Goal: Find specific page/section: Find specific page/section

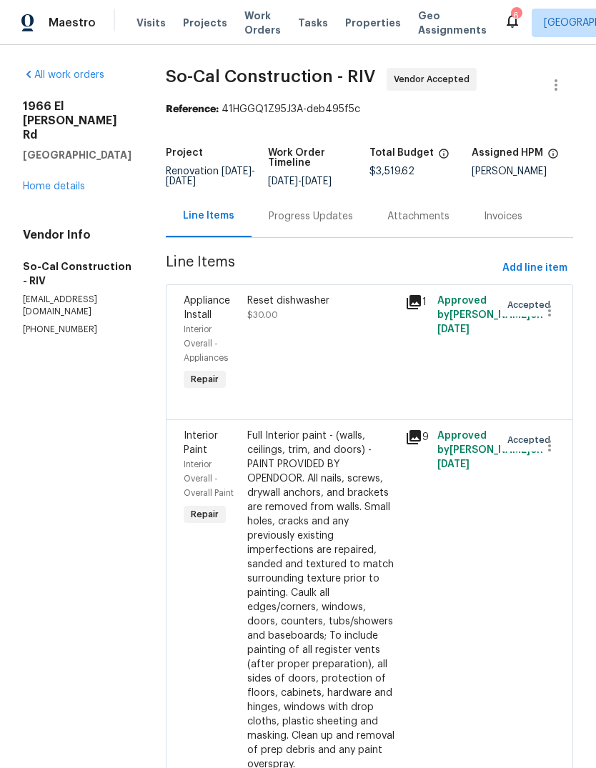
scroll to position [-7, 0]
click at [150, 26] on span "Visits" at bounding box center [150, 23] width 29 height 14
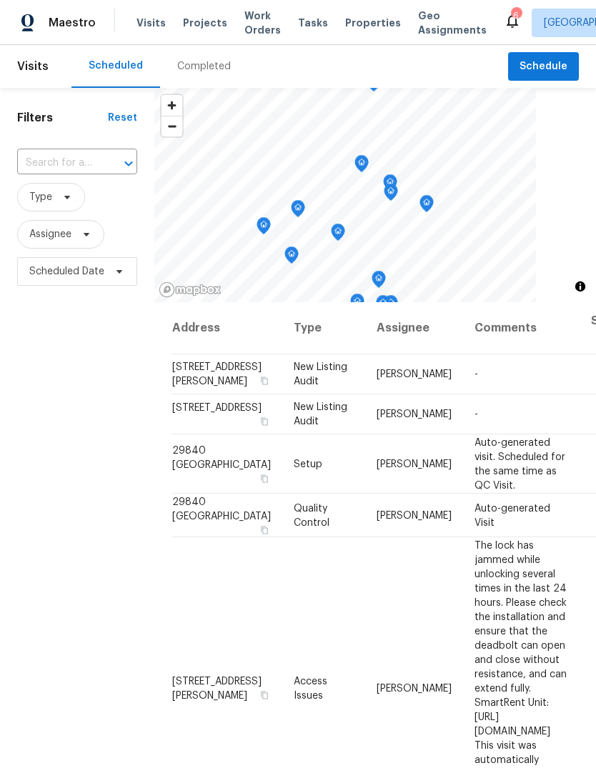
click at [209, 68] on div "Completed" at bounding box center [204, 66] width 54 height 14
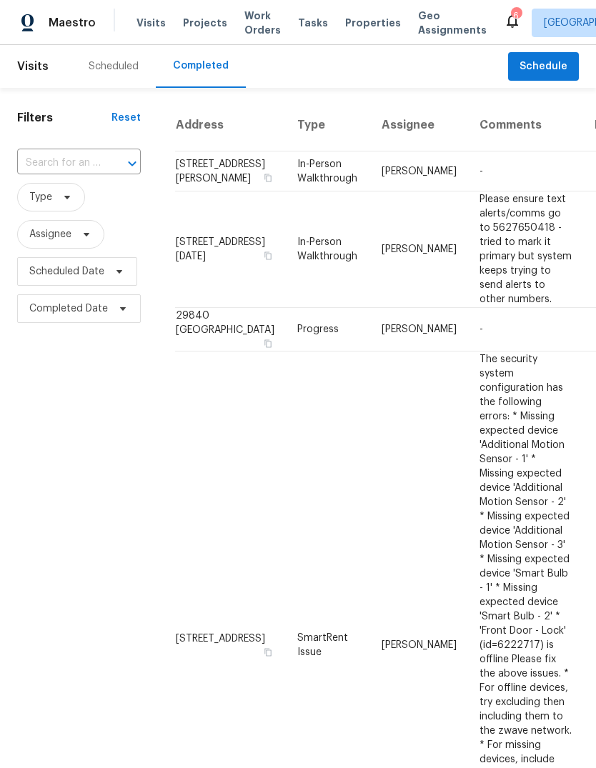
click at [130, 78] on div "Scheduled" at bounding box center [113, 66] width 84 height 43
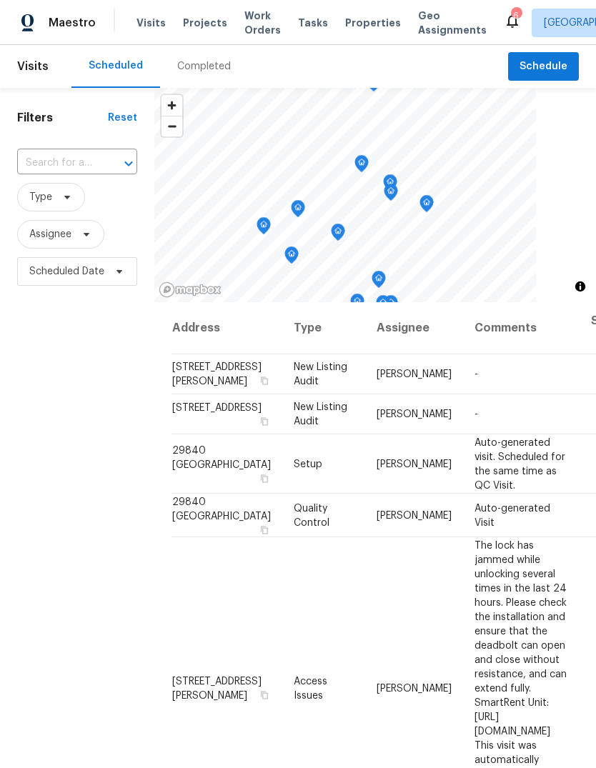
click at [360, 28] on span "Properties" at bounding box center [373, 23] width 56 height 14
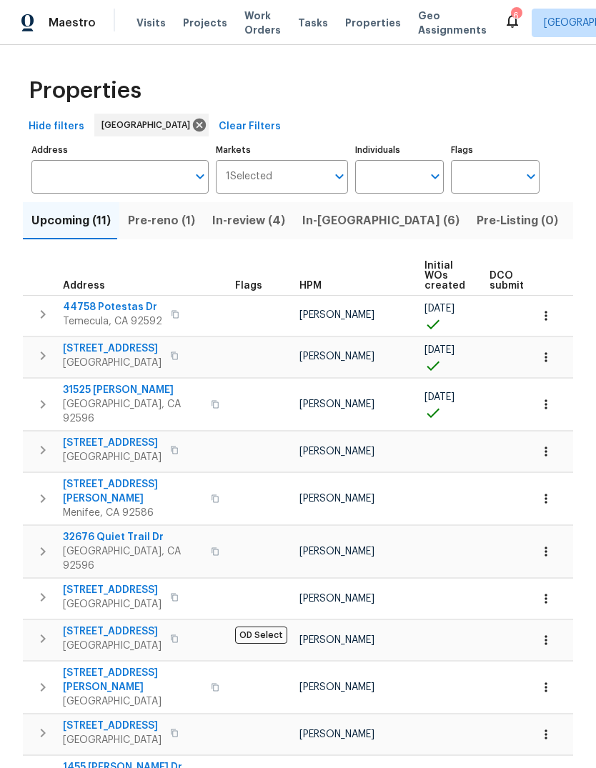
click at [178, 235] on button "Pre-reno (1)" at bounding box center [161, 220] width 84 height 37
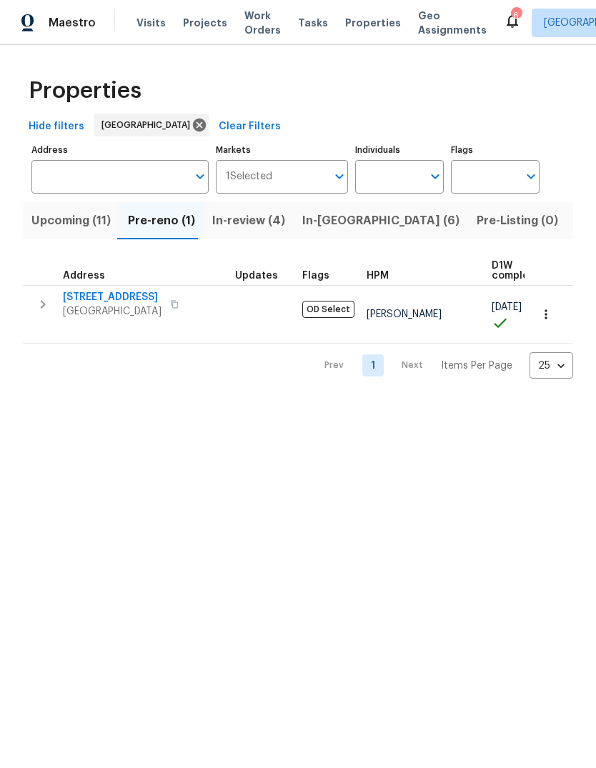
click at [327, 226] on span "In-[GEOGRAPHIC_DATA] (6)" at bounding box center [380, 221] width 157 height 20
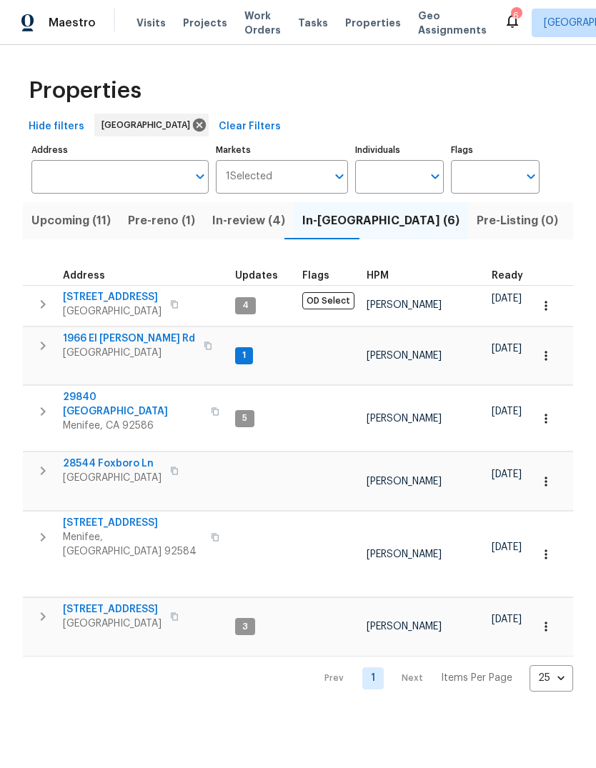
click at [379, 180] on input "Individuals" at bounding box center [388, 177] width 67 height 34
type input "[PERSON_NAME]"
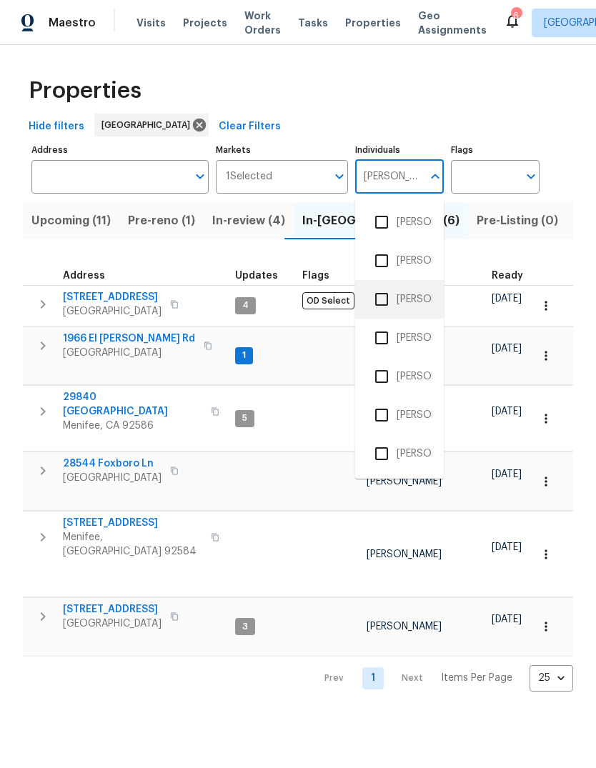
click at [418, 289] on li "[PERSON_NAME]" at bounding box center [400, 299] width 66 height 30
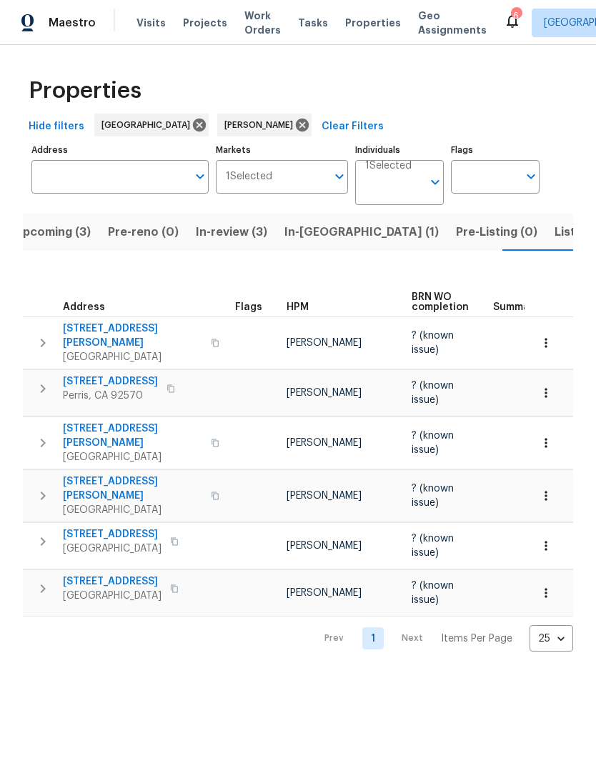
click at [306, 26] on span "Tasks" at bounding box center [313, 23] width 30 height 10
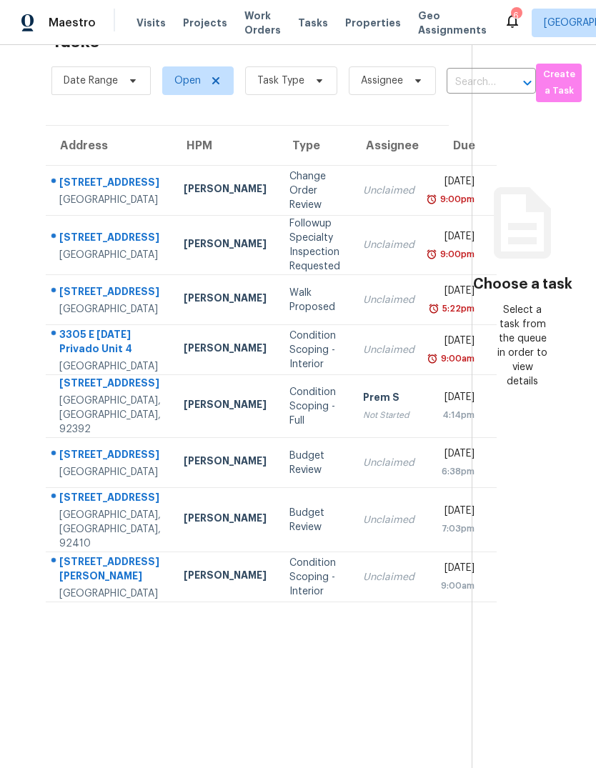
scroll to position [54, 0]
